Goal: Task Accomplishment & Management: Use online tool/utility

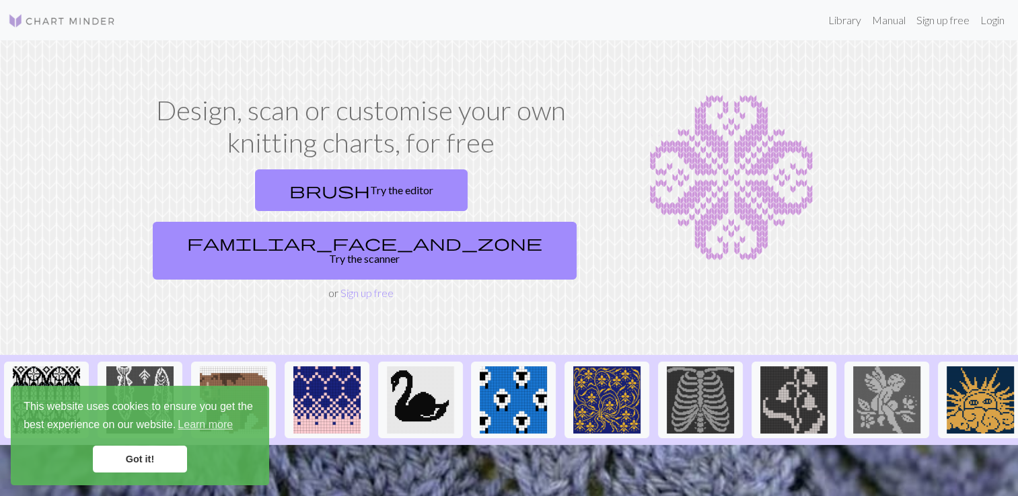
click at [130, 463] on link "Got it!" at bounding box center [140, 459] width 94 height 27
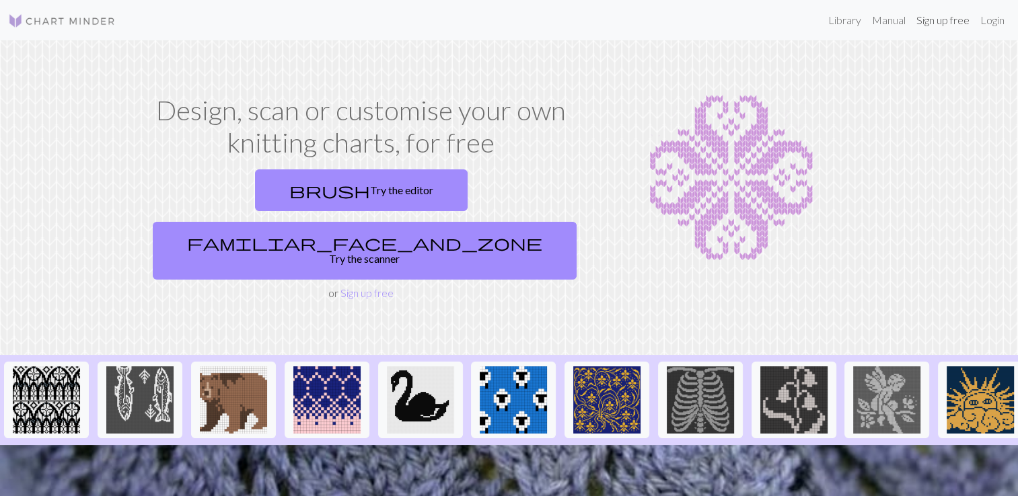
click at [936, 20] on link "Sign up free" at bounding box center [943, 20] width 64 height 27
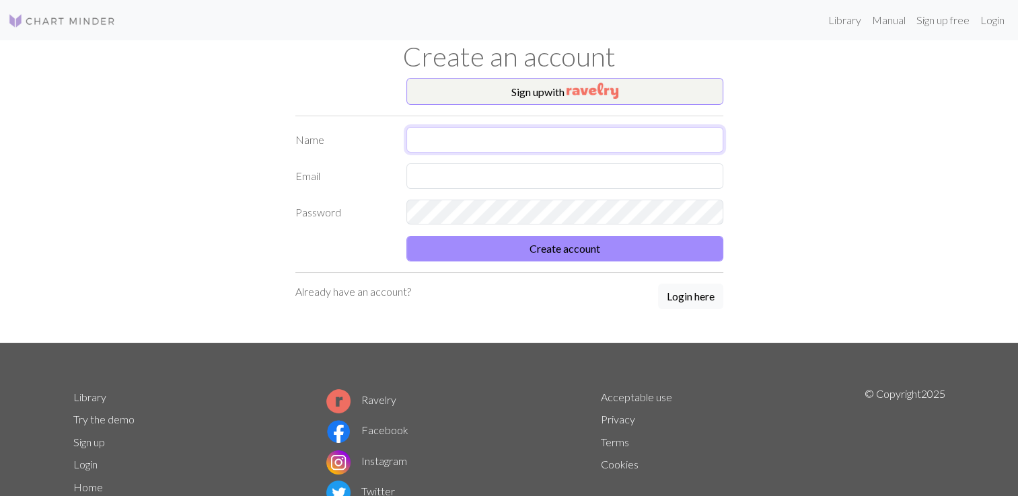
click at [491, 143] on input "text" at bounding box center [564, 140] width 317 height 26
type input "[PERSON_NAME]"
type input "[EMAIL_ADDRESS][DOMAIN_NAME]"
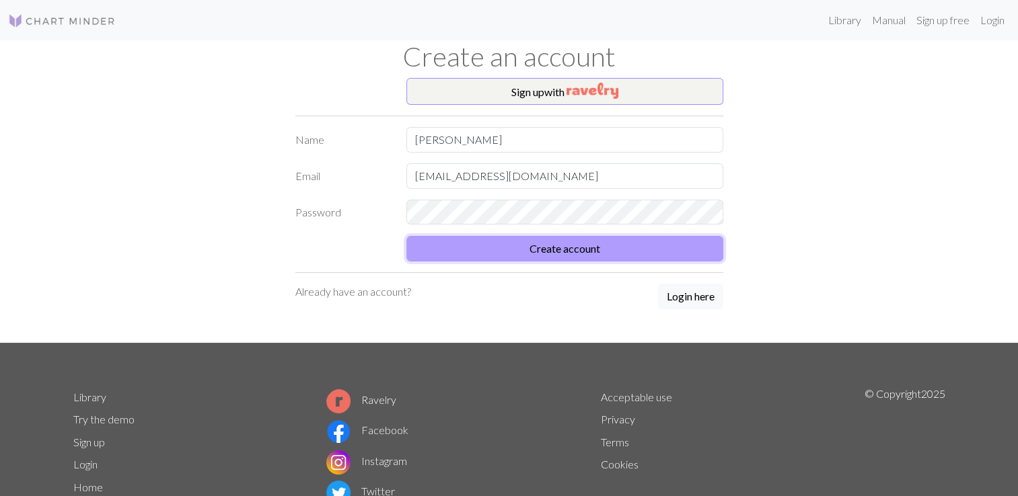
click at [527, 252] on button "Create account" at bounding box center [564, 249] width 317 height 26
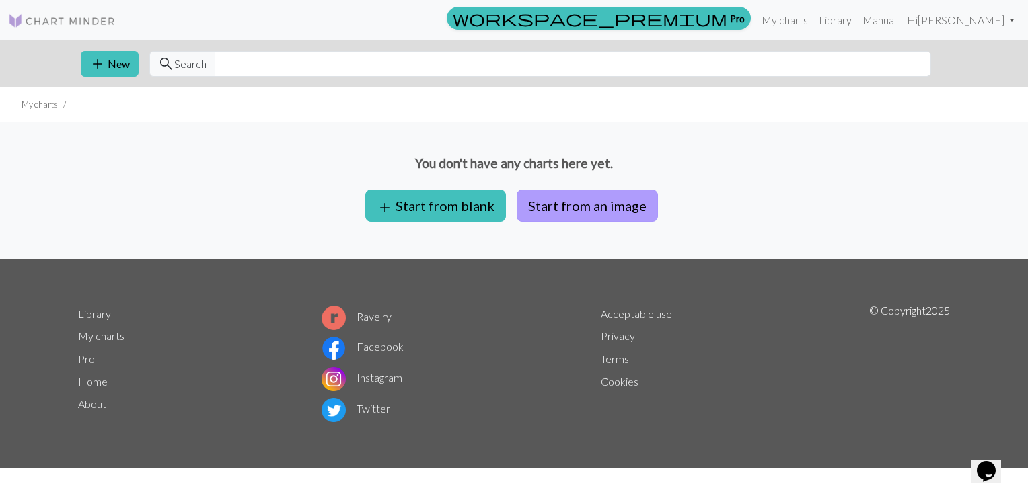
click at [572, 198] on button "Start from an image" at bounding box center [587, 206] width 141 height 32
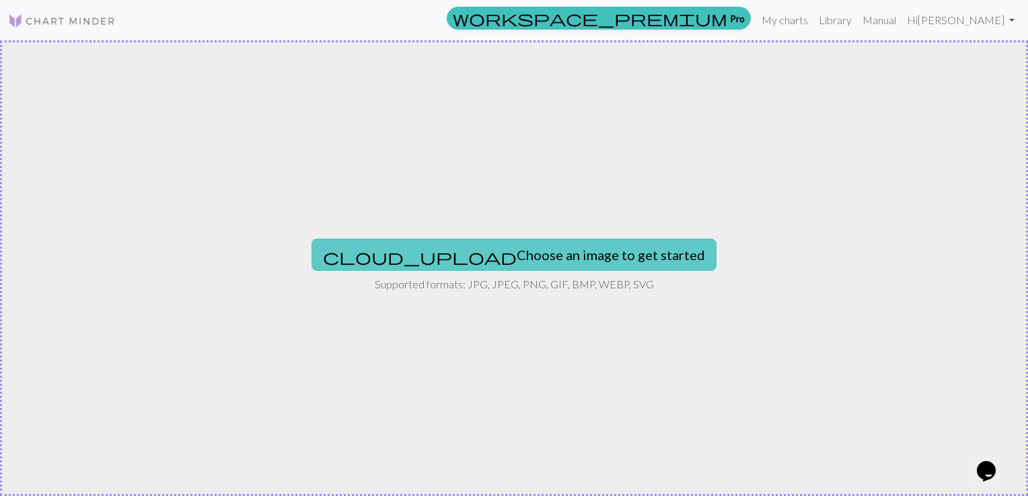
click at [518, 255] on button "cloud_upload Choose an image to get started" at bounding box center [513, 255] width 405 height 32
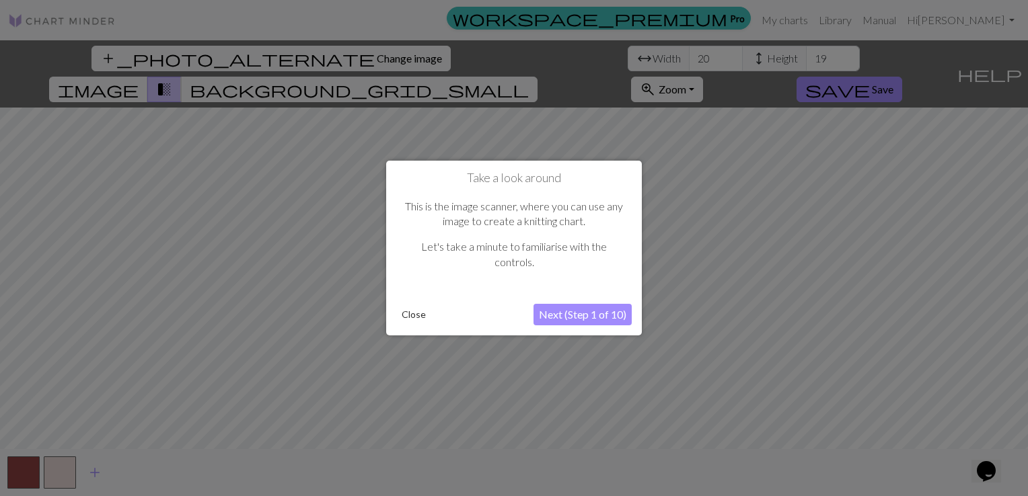
click at [592, 312] on button "Next (Step 1 of 10)" at bounding box center [582, 315] width 98 height 22
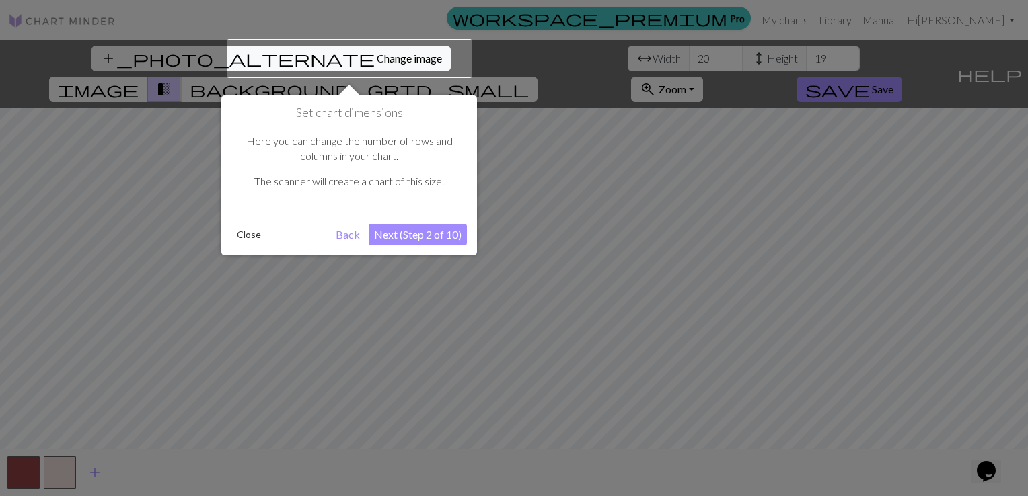
click at [414, 230] on button "Next (Step 2 of 10)" at bounding box center [418, 235] width 98 height 22
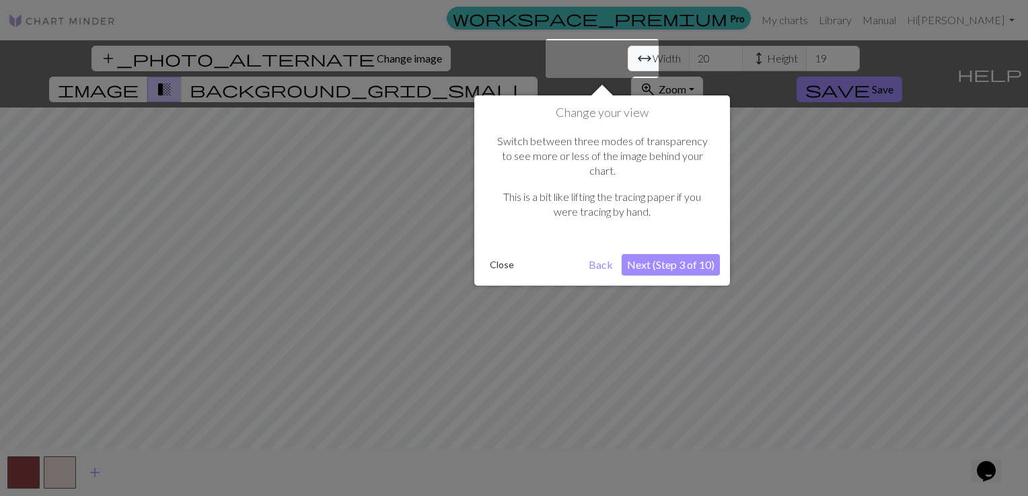
click at [689, 254] on button "Next (Step 3 of 10)" at bounding box center [671, 265] width 98 height 22
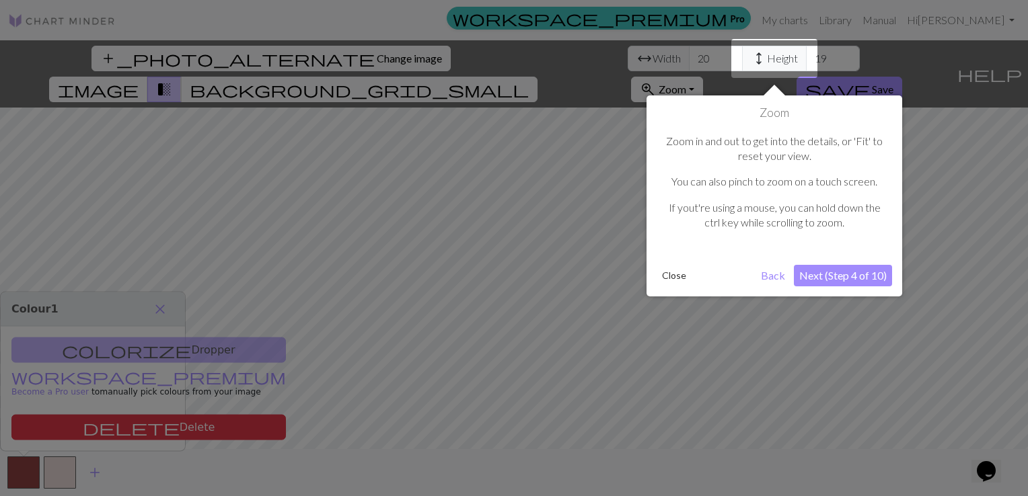
click at [822, 276] on button "Next (Step 4 of 10)" at bounding box center [843, 276] width 98 height 22
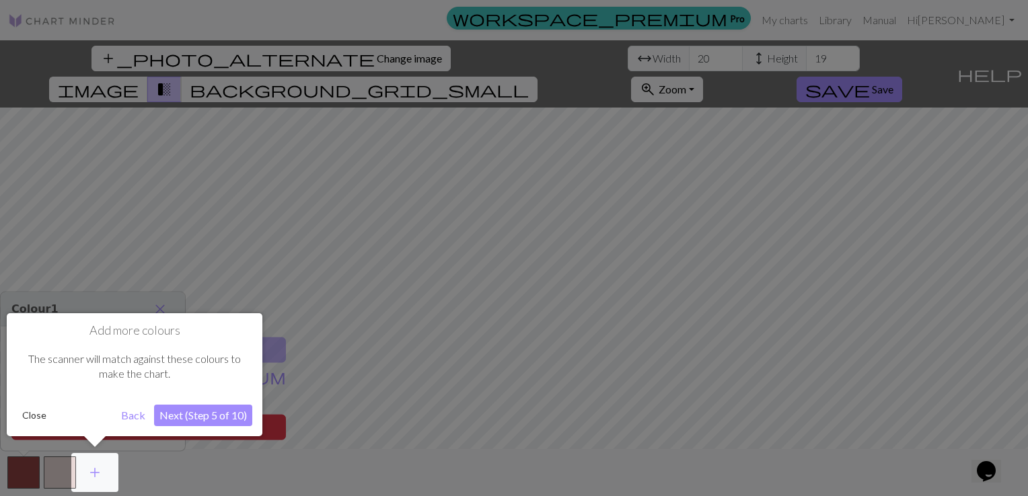
click at [192, 418] on button "Next (Step 5 of 10)" at bounding box center [203, 416] width 98 height 22
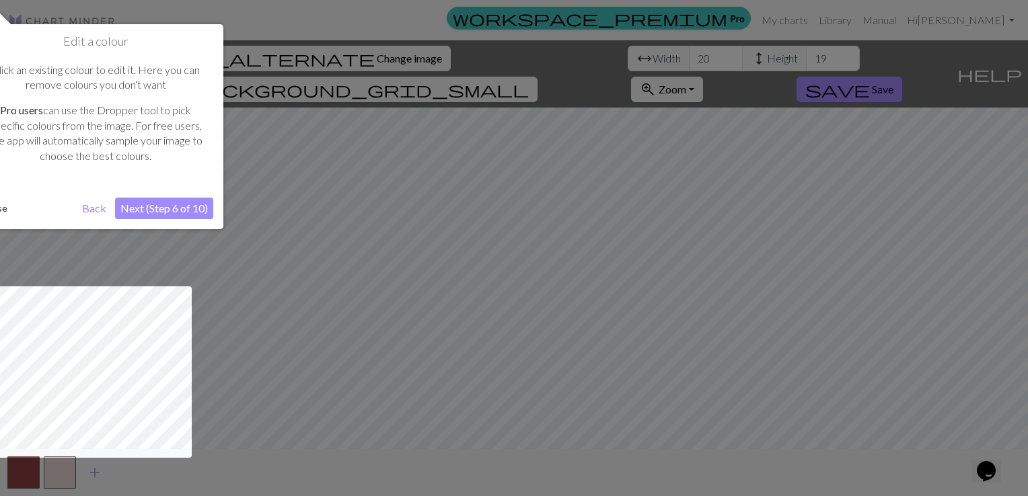
click at [146, 206] on button "Next (Step 6 of 10)" at bounding box center [164, 209] width 98 height 22
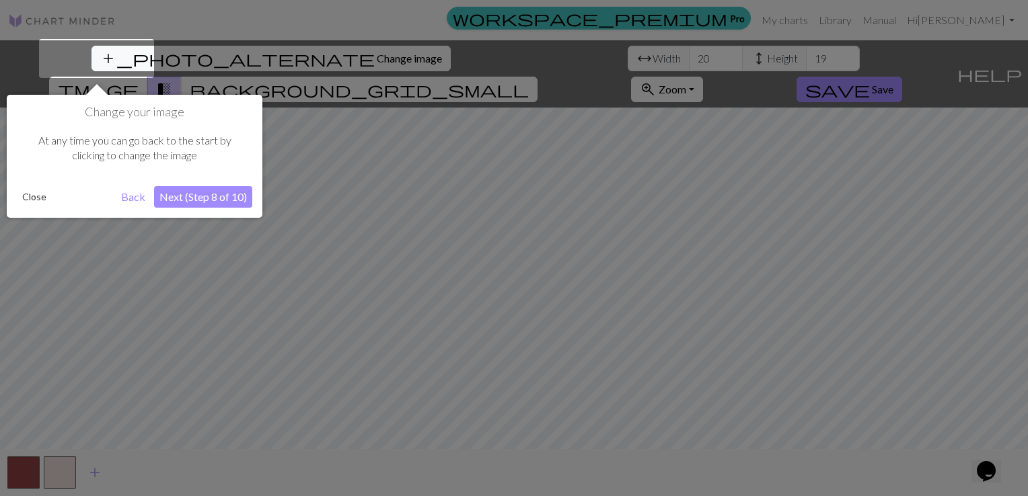
click at [182, 192] on button "Next (Step 8 of 10)" at bounding box center [203, 197] width 98 height 22
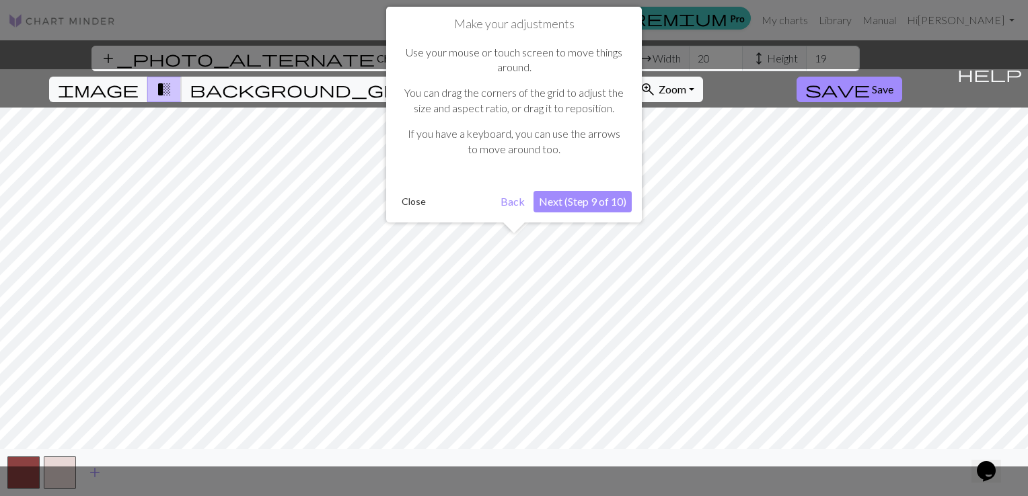
click at [402, 204] on button "Close" at bounding box center [413, 202] width 35 height 20
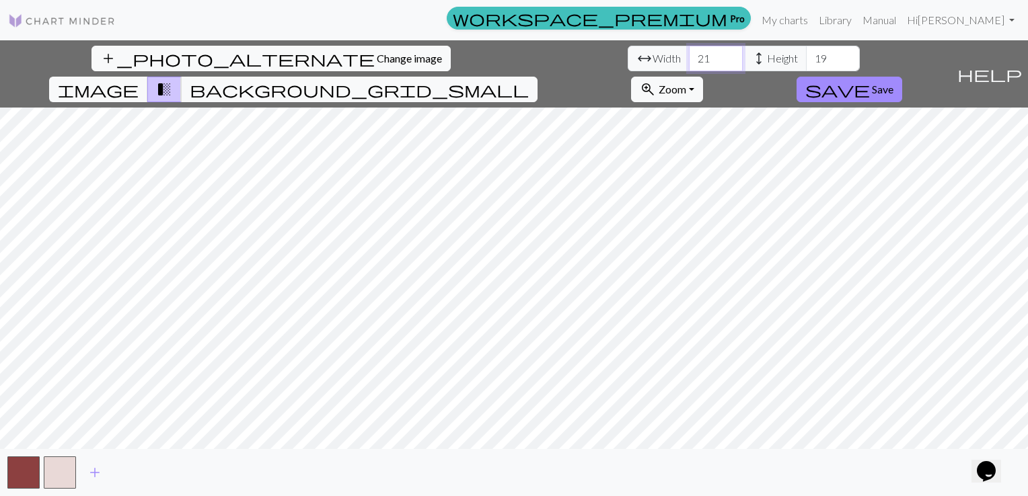
type input "21"
click at [689, 53] on input "21" at bounding box center [716, 59] width 54 height 26
click at [806, 54] on input "34" at bounding box center [833, 59] width 54 height 26
click at [806, 54] on input "35" at bounding box center [833, 59] width 54 height 26
click at [806, 54] on input "47" at bounding box center [833, 59] width 54 height 26
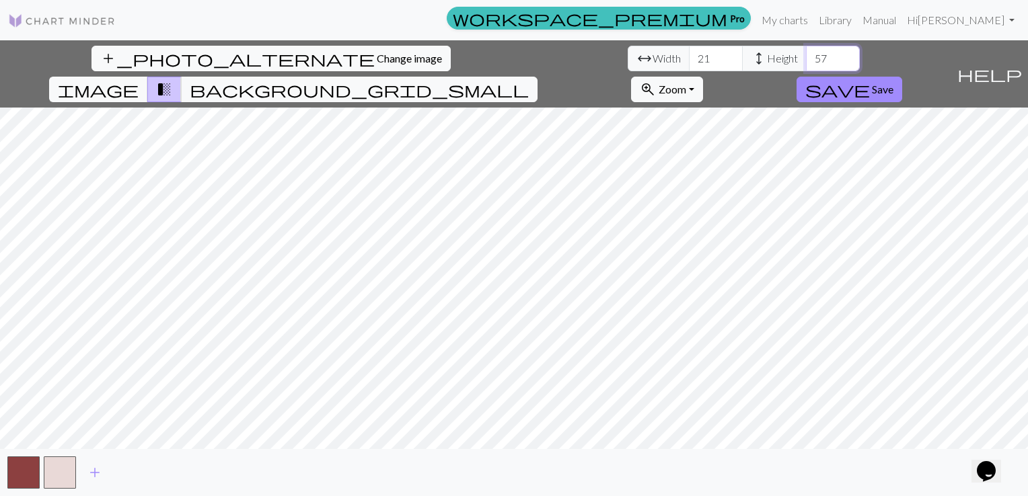
click at [806, 54] on input "57" at bounding box center [833, 59] width 54 height 26
click at [806, 54] on input "58" at bounding box center [833, 59] width 54 height 26
click at [806, 54] on input "59" at bounding box center [833, 59] width 54 height 26
click at [806, 54] on input "60" at bounding box center [833, 59] width 54 height 26
click at [806, 51] on input "64" at bounding box center [833, 59] width 54 height 26
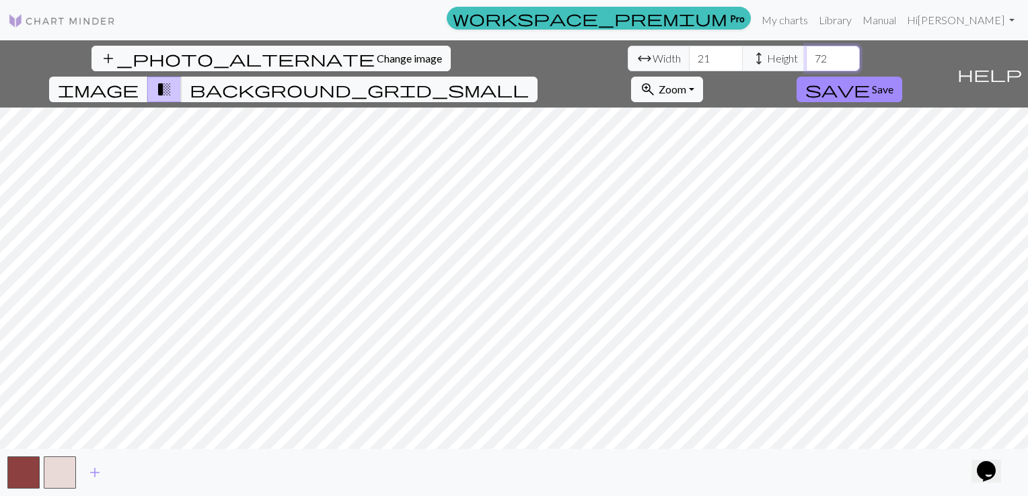
click at [806, 51] on input "72" at bounding box center [833, 59] width 54 height 26
click at [806, 65] on input "71" at bounding box center [833, 59] width 54 height 26
type input "70"
click at [806, 65] on input "70" at bounding box center [833, 59] width 54 height 26
click at [689, 56] on input "39" at bounding box center [716, 59] width 54 height 26
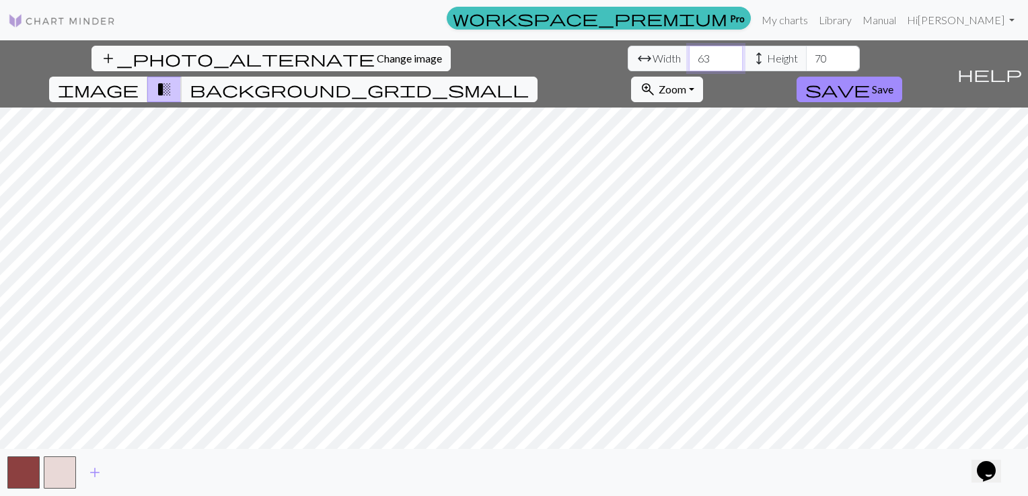
click at [689, 56] on input "63" at bounding box center [716, 59] width 54 height 26
click at [689, 56] on input "68" at bounding box center [716, 59] width 54 height 26
click at [689, 56] on input "71" at bounding box center [716, 59] width 54 height 26
type input "70"
click at [689, 63] on input "70" at bounding box center [716, 59] width 54 height 26
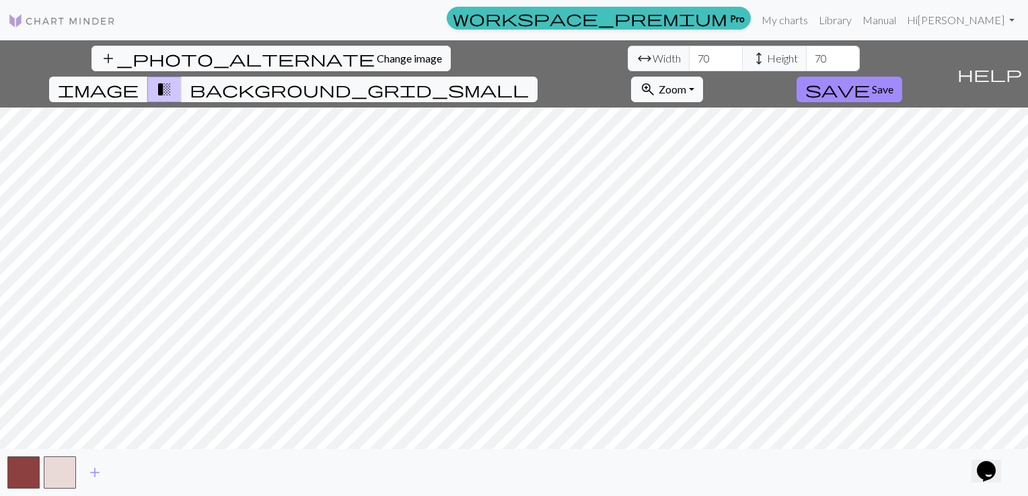
click at [172, 80] on span "transition_fade" at bounding box center [164, 89] width 16 height 19
click at [529, 80] on span "background_grid_small" at bounding box center [359, 89] width 339 height 19
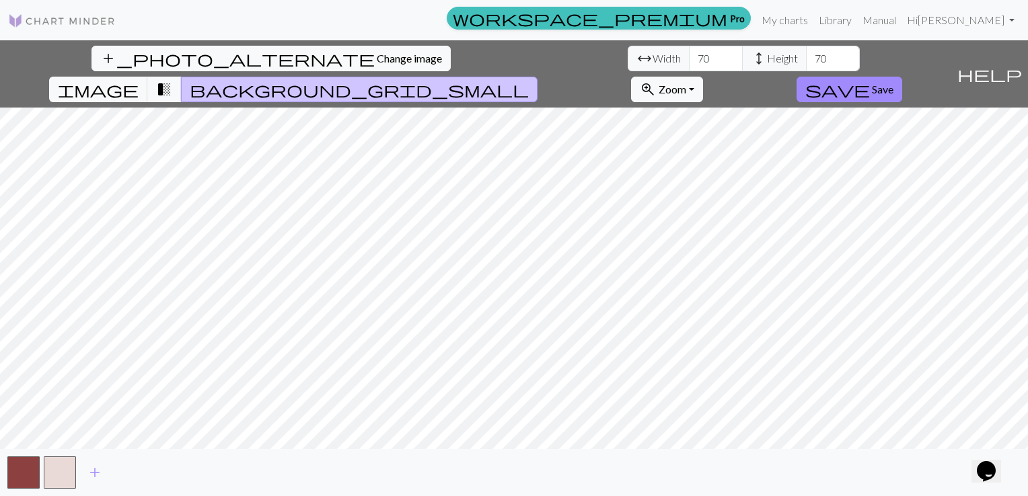
click at [529, 80] on span "background_grid_small" at bounding box center [359, 89] width 339 height 19
click at [139, 80] on span "image" at bounding box center [98, 89] width 81 height 19
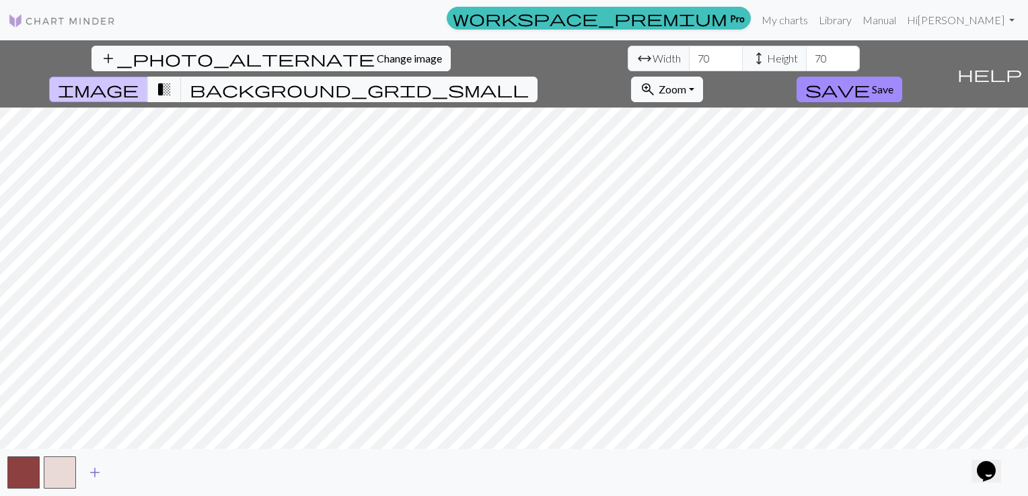
click at [97, 472] on span "add" at bounding box center [95, 472] width 16 height 19
click at [100, 474] on button "button" at bounding box center [96, 473] width 32 height 32
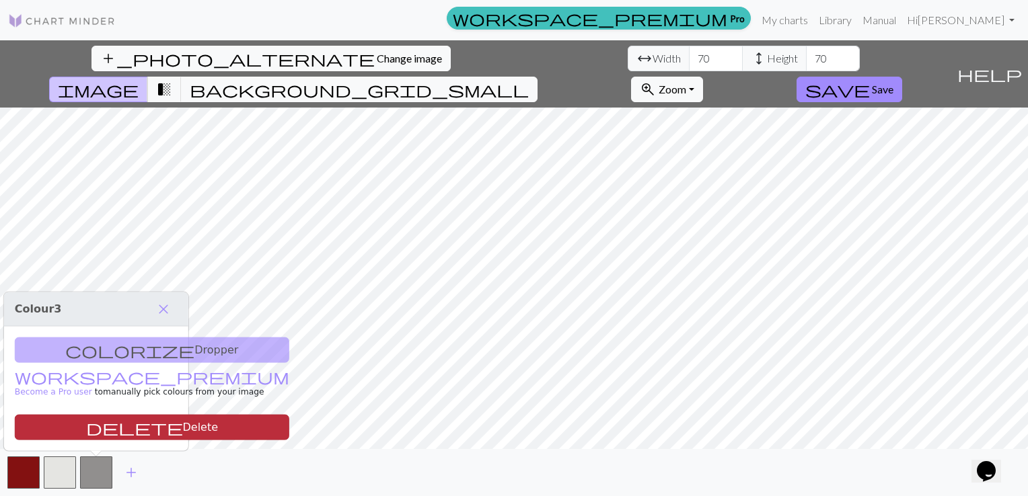
click at [105, 426] on button "delete Delete" at bounding box center [152, 428] width 274 height 26
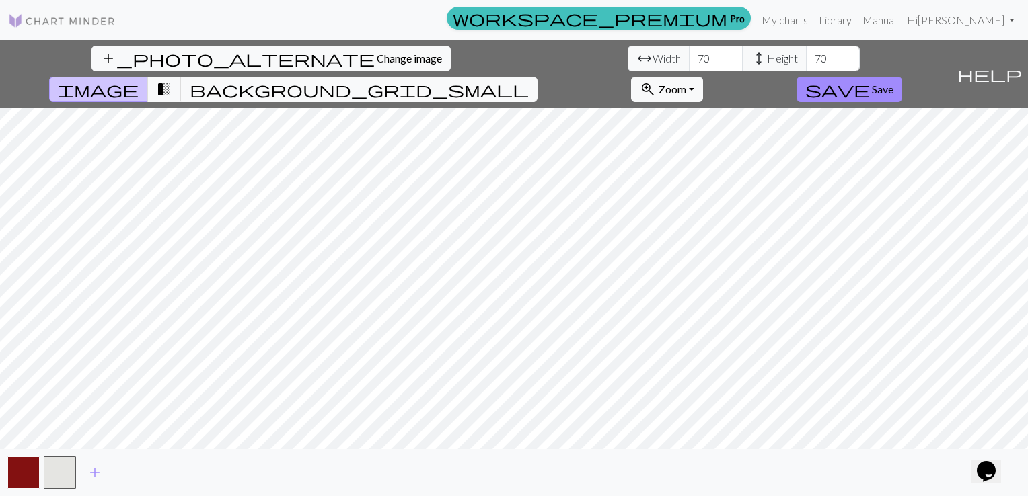
click at [25, 469] on button "button" at bounding box center [23, 473] width 32 height 32
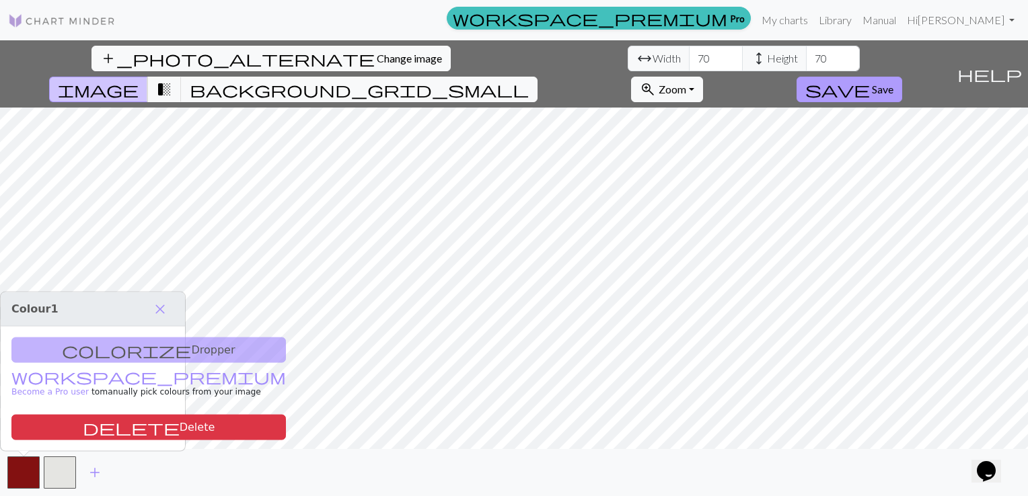
click at [893, 83] on span "Save" at bounding box center [883, 89] width 22 height 13
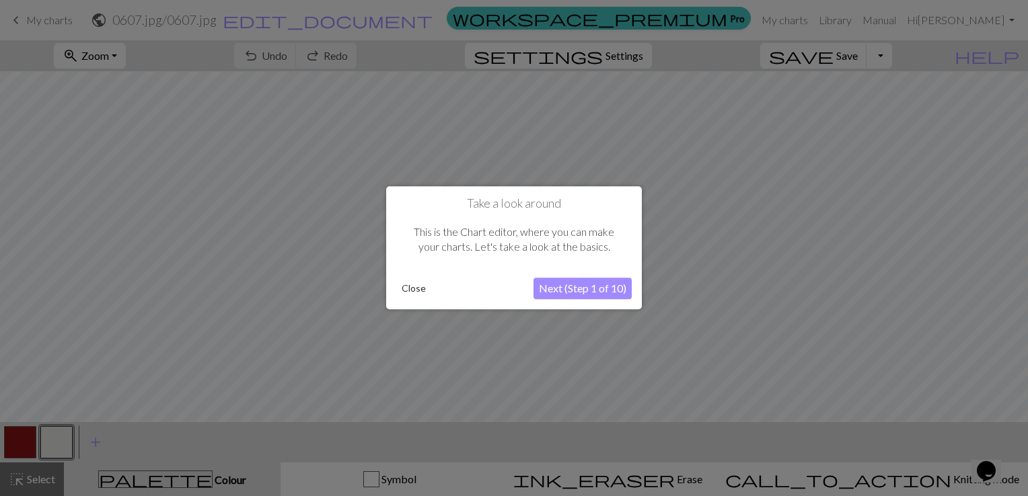
click at [409, 287] on button "Close" at bounding box center [413, 289] width 35 height 20
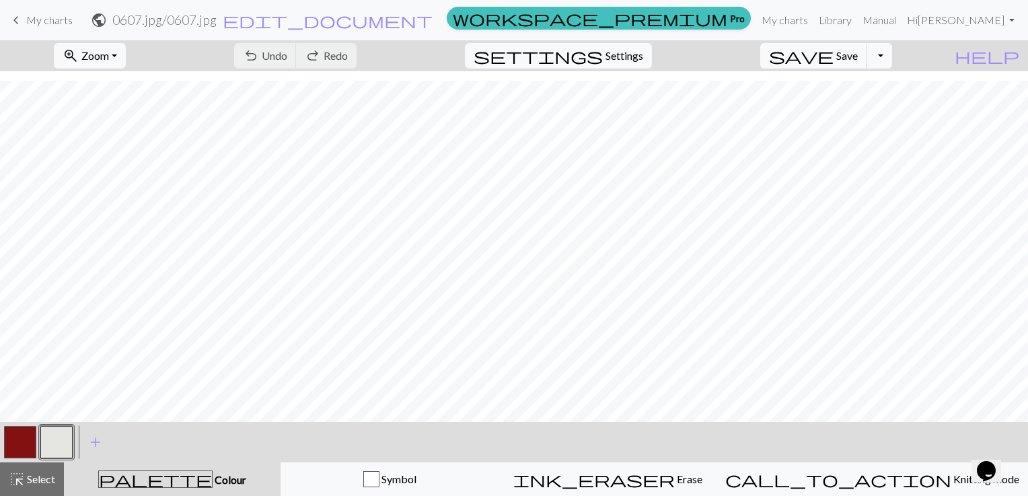
scroll to position [661, 0]
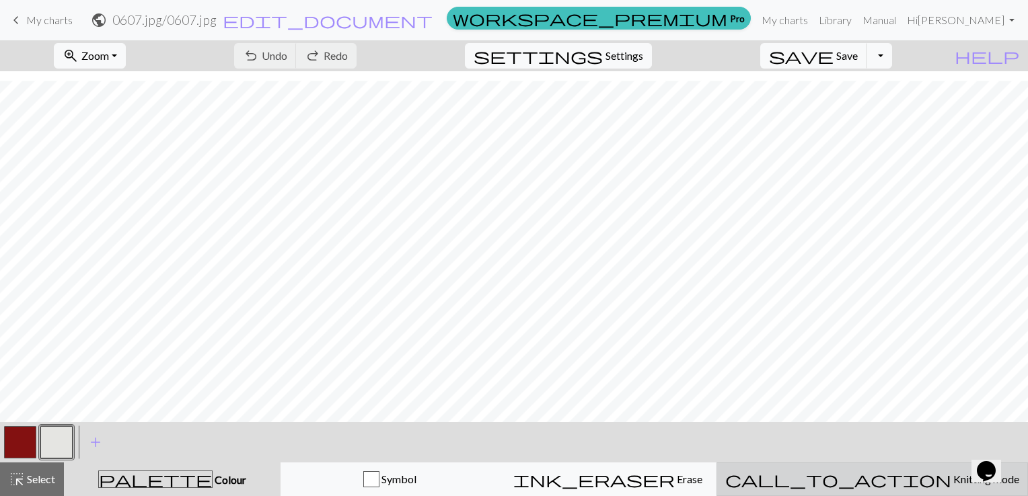
click at [951, 480] on span "Knitting mode" at bounding box center [985, 479] width 68 height 13
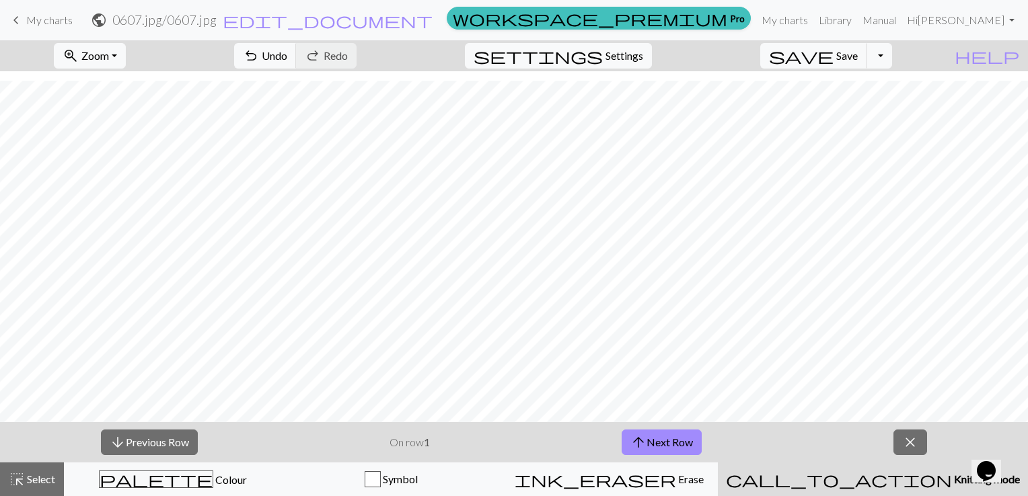
click at [952, 480] on span "Knitting mode" at bounding box center [986, 479] width 68 height 13
click at [906, 441] on span "close" at bounding box center [910, 442] width 16 height 19
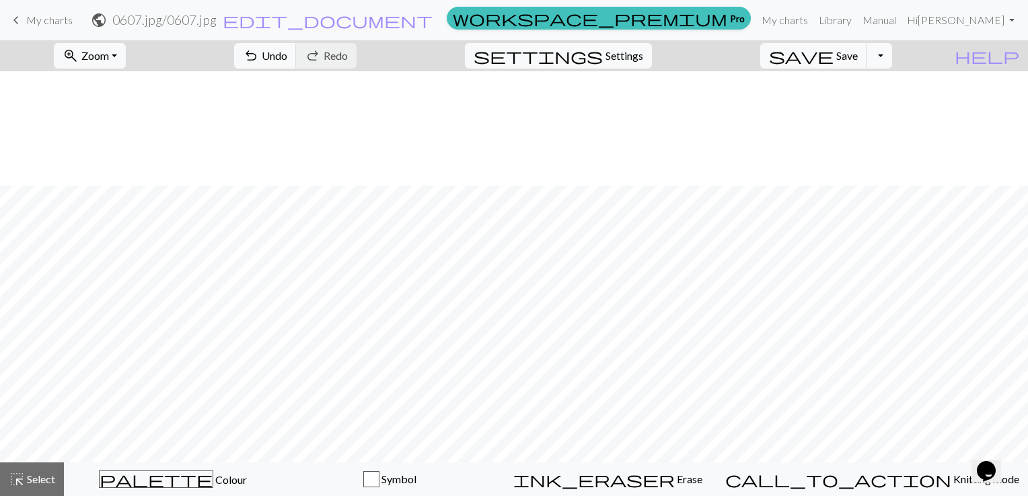
scroll to position [620, 0]
click at [892, 53] on button "Toggle Dropdown" at bounding box center [879, 56] width 26 height 26
click at [853, 104] on button "save_alt Download" at bounding box center [780, 107] width 222 height 22
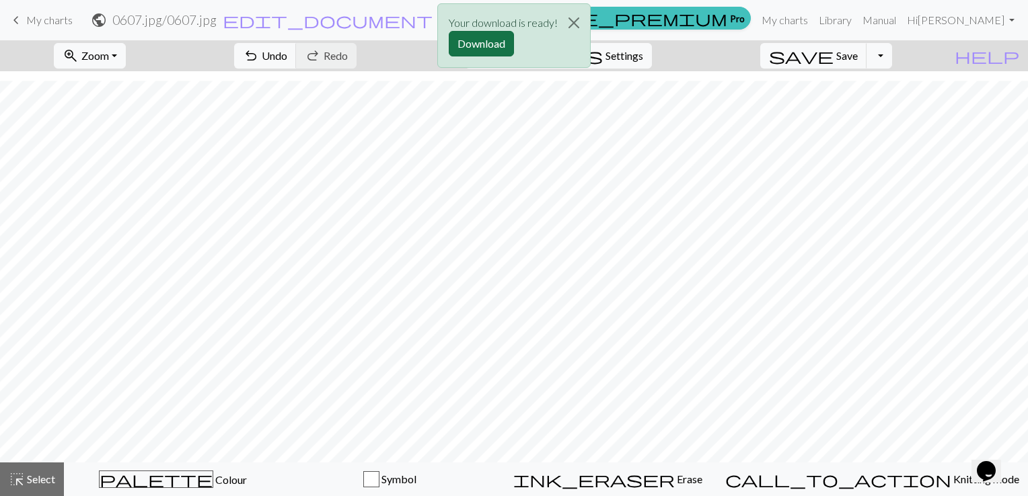
click at [484, 42] on button "Download" at bounding box center [481, 44] width 65 height 26
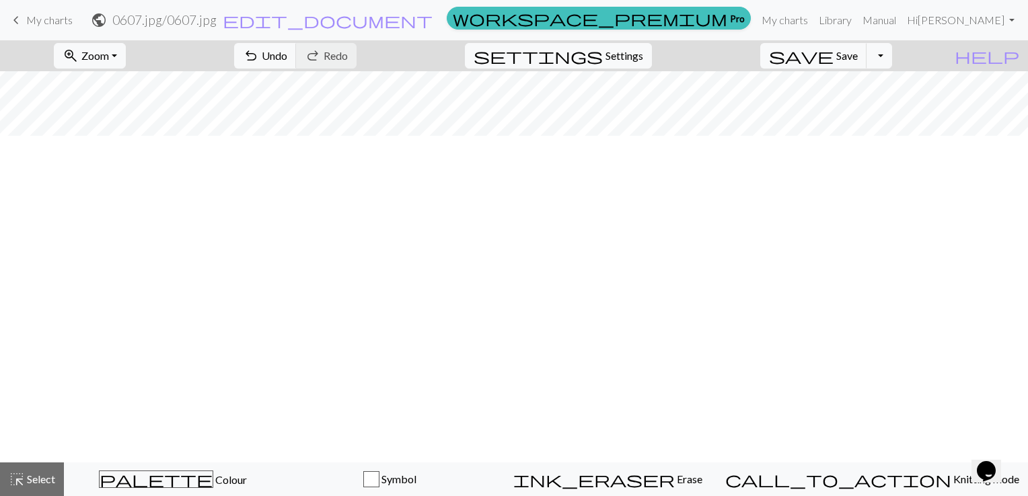
scroll to position [0, 0]
